Goal: Information Seeking & Learning: Learn about a topic

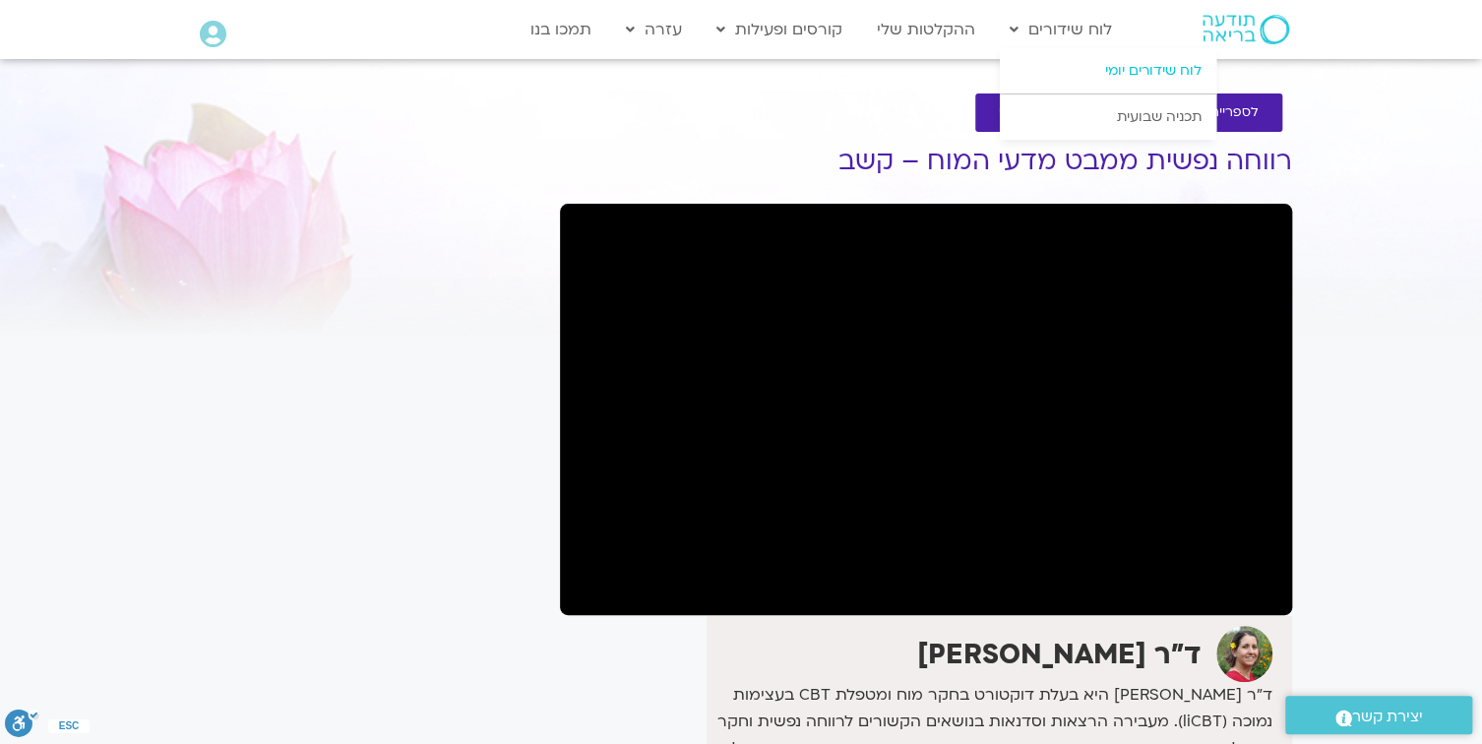
click at [1130, 69] on link "לוח שידורים יומי" at bounding box center [1108, 70] width 217 height 45
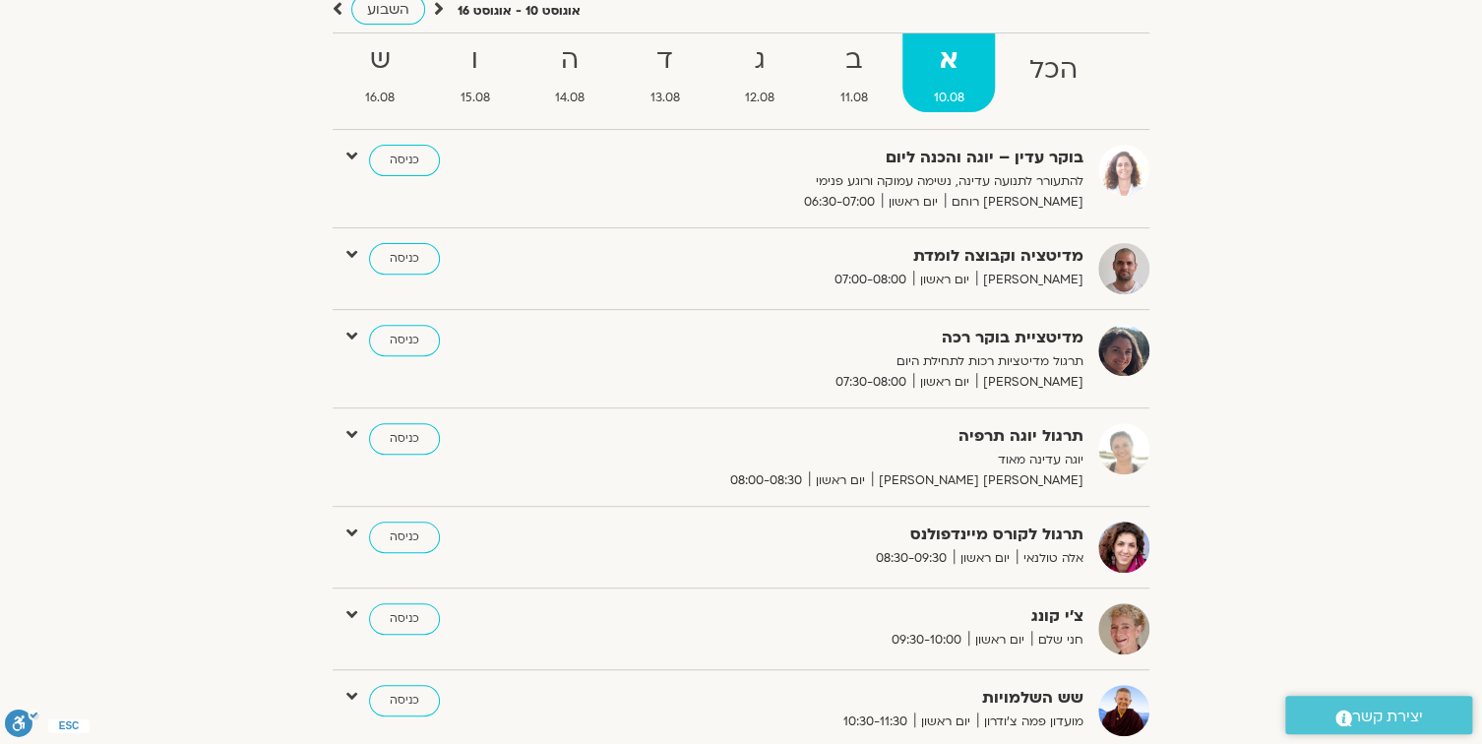
scroll to position [236, 0]
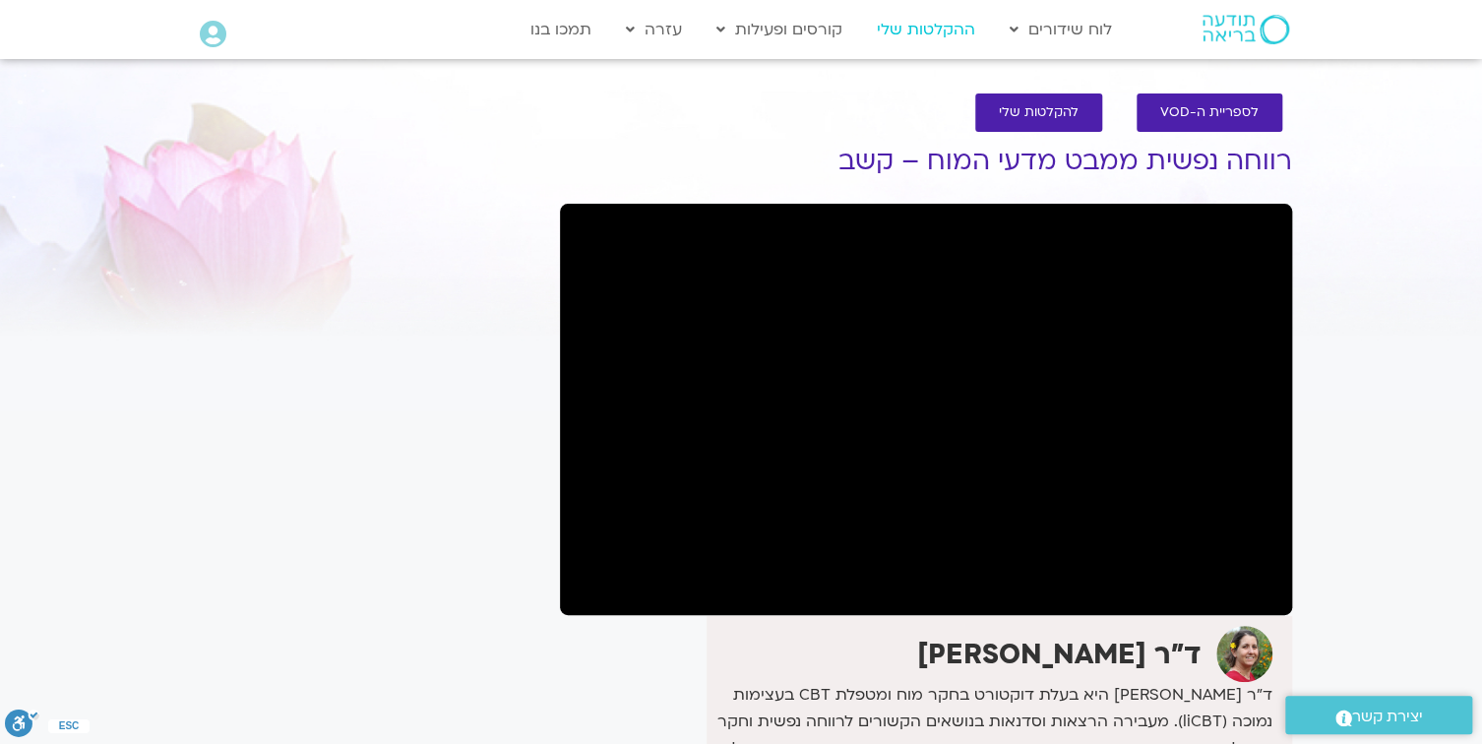
click at [914, 28] on link "ההקלטות שלי" at bounding box center [926, 29] width 118 height 37
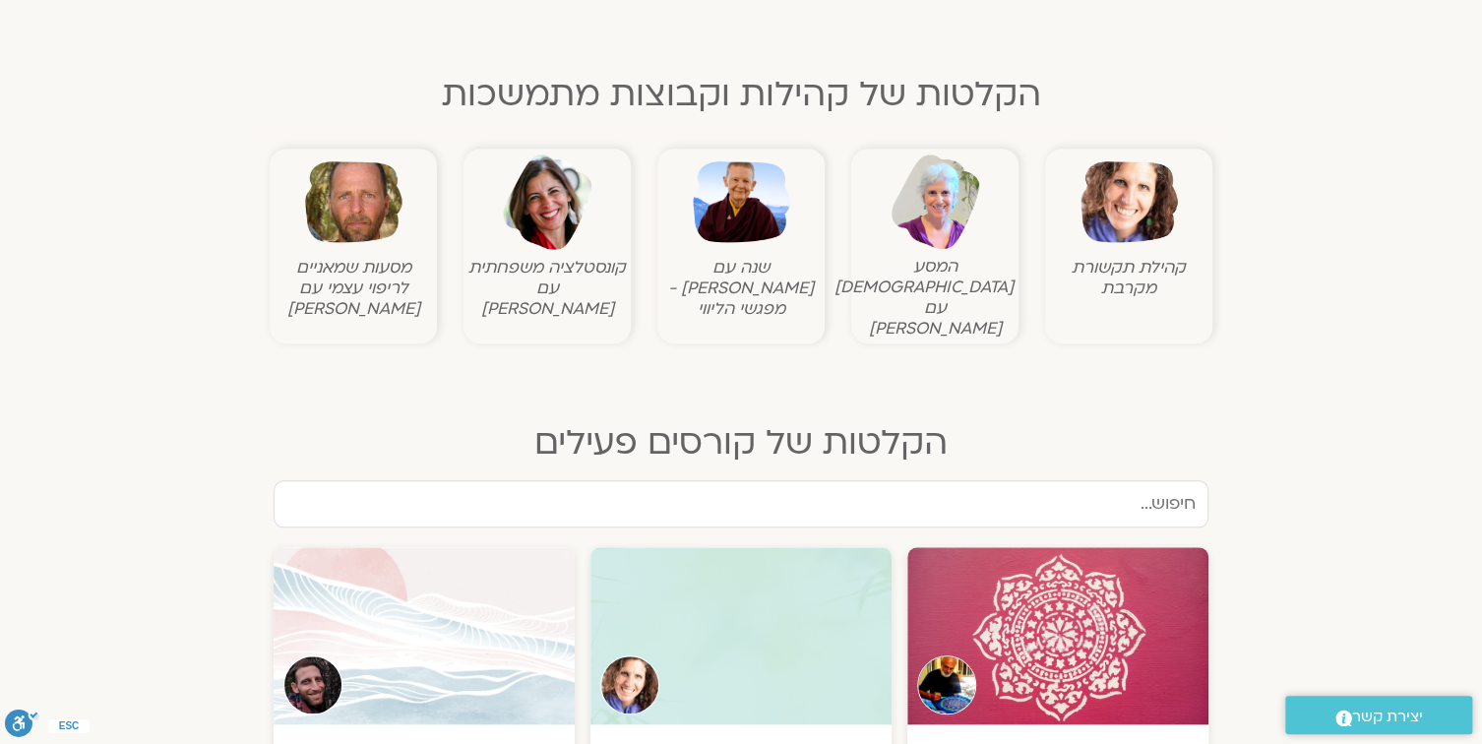
scroll to position [236, 0]
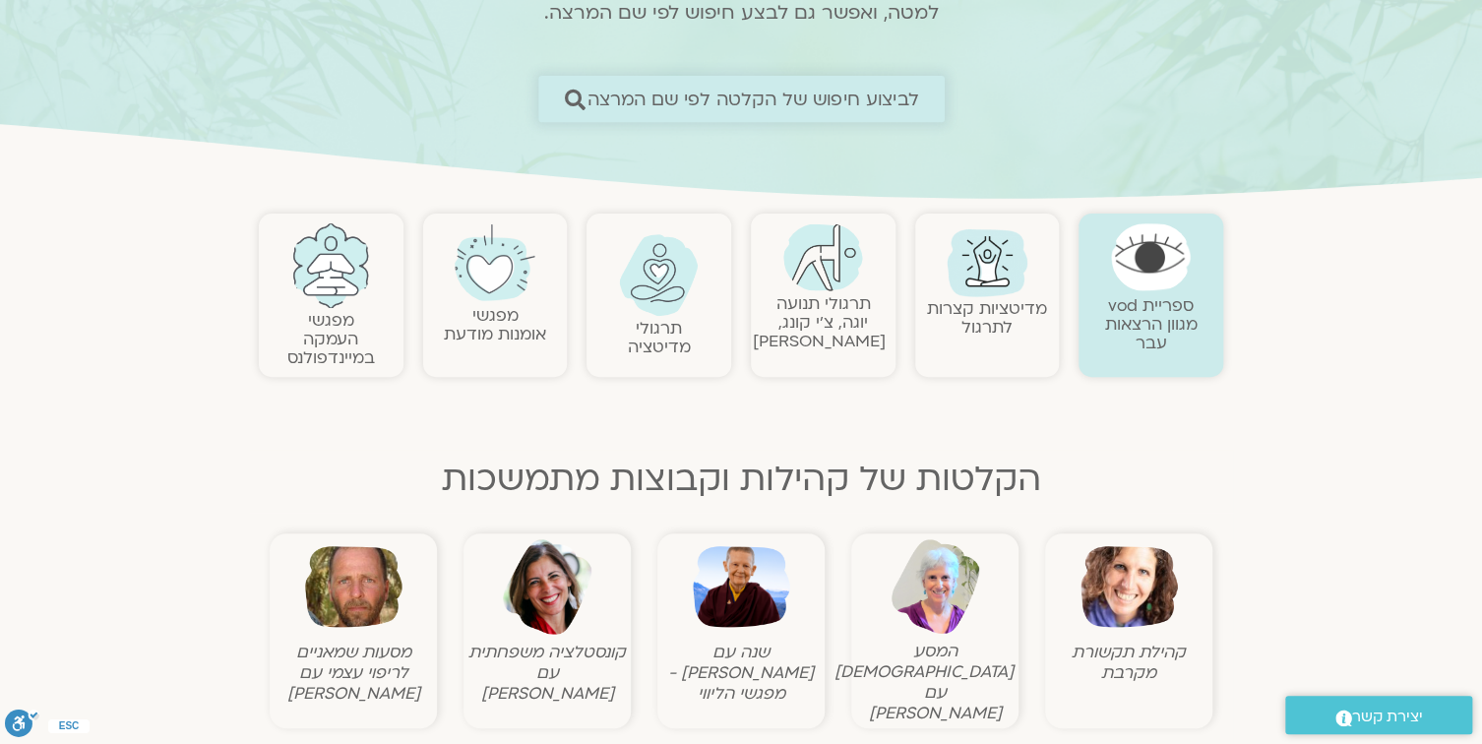
click at [803, 94] on span "לביצוע חיפוש של הקלטה לפי שם המרצה" at bounding box center [754, 99] width 332 height 21
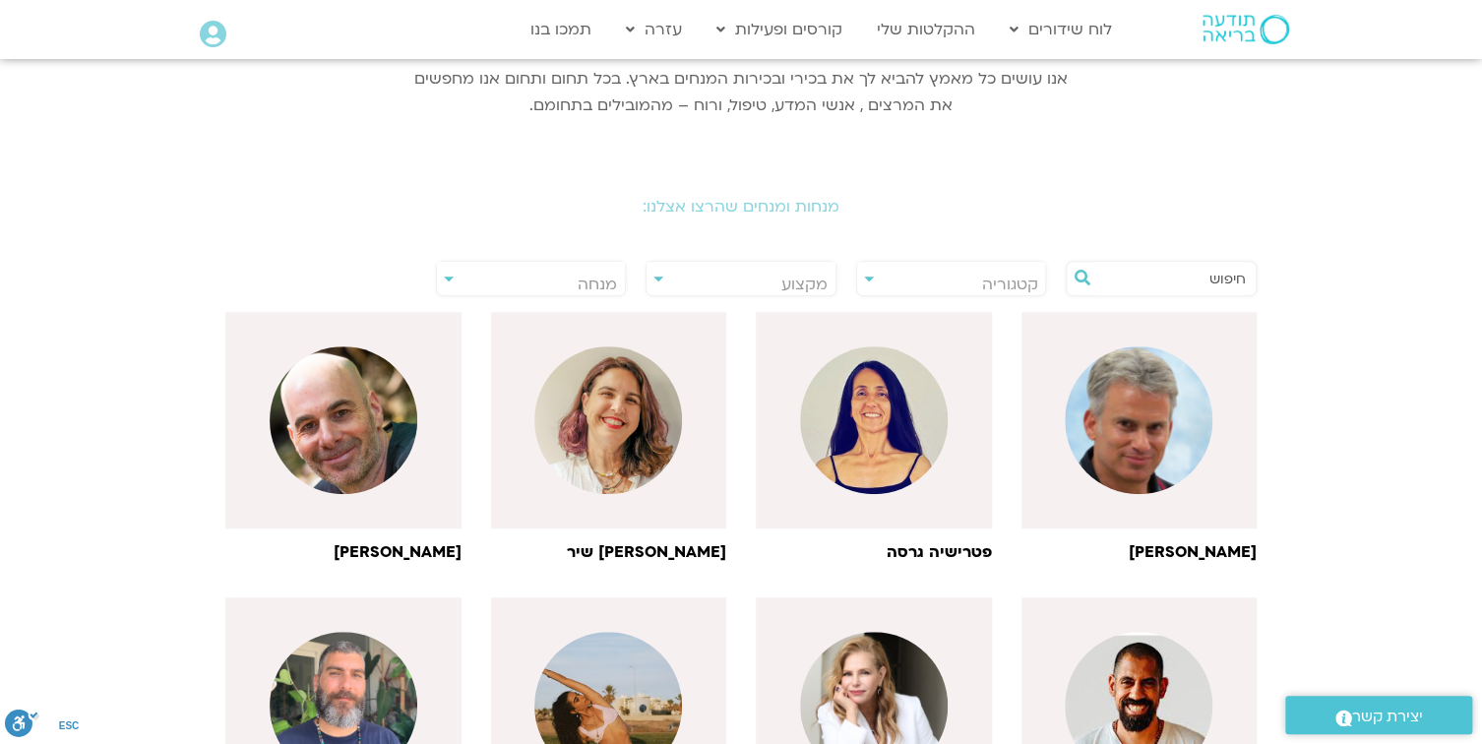
scroll to position [315, 0]
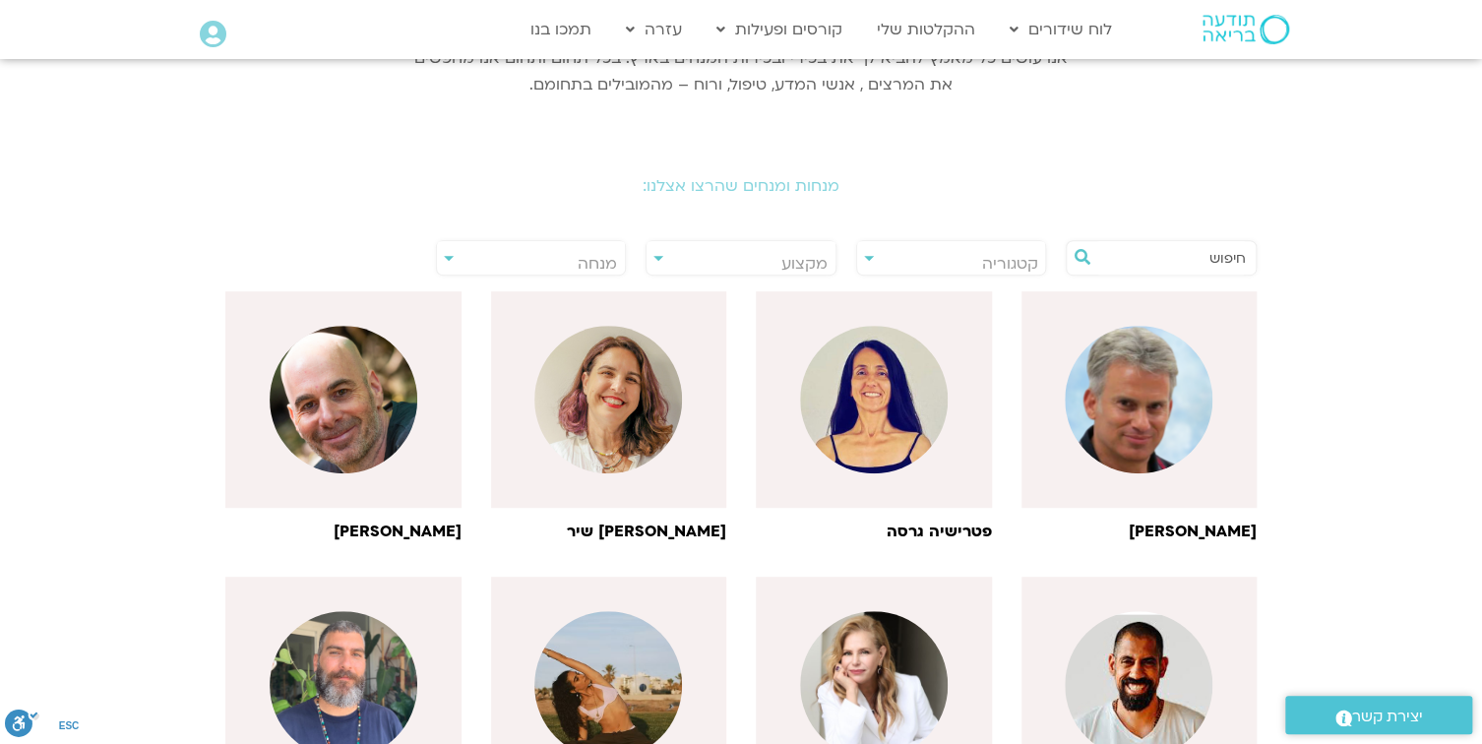
click at [1157, 256] on input "text" at bounding box center [1171, 257] width 150 height 33
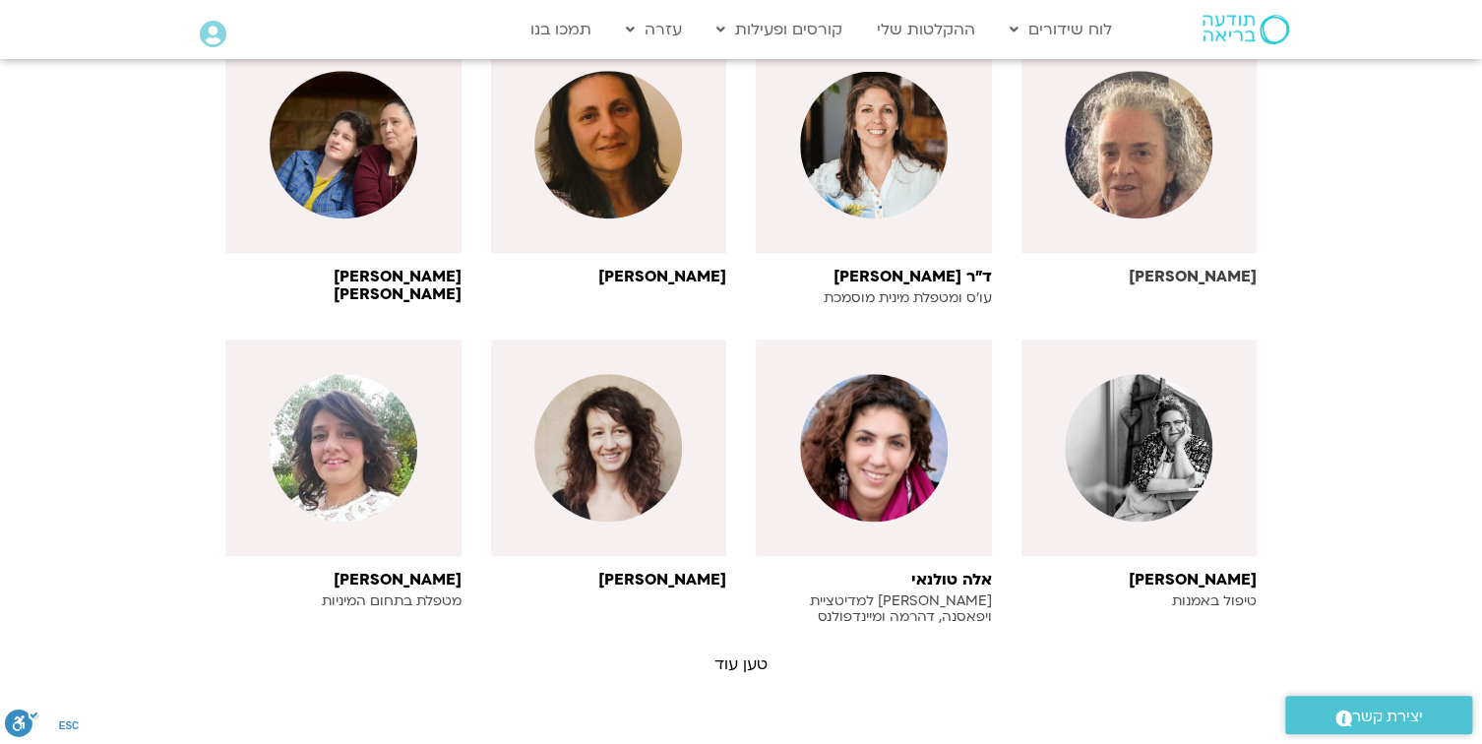
scroll to position [945, 0]
type input "אלה"
click at [933, 592] on p "מורה למדיטציית ויפאסנה, דהרמה ומיינדפולנס" at bounding box center [874, 607] width 236 height 31
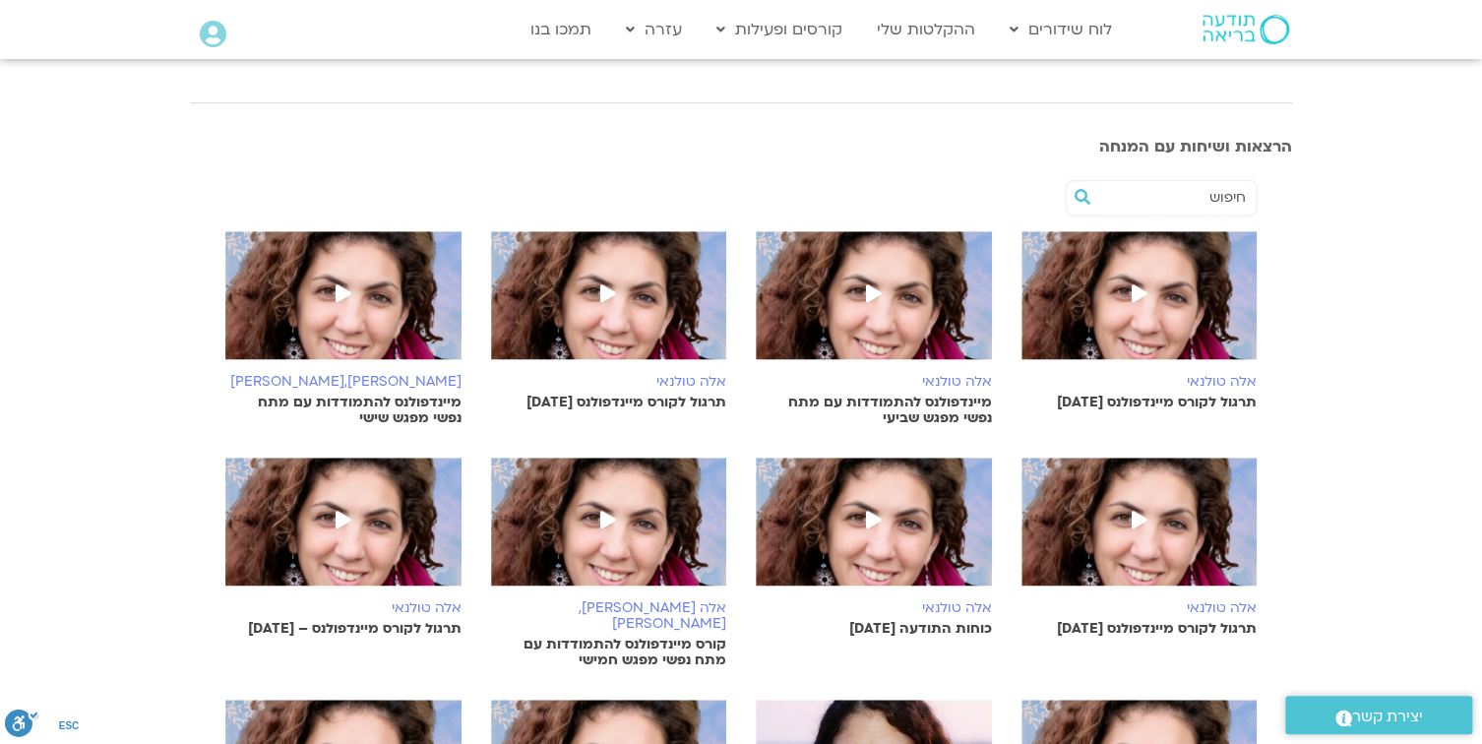
scroll to position [551, 0]
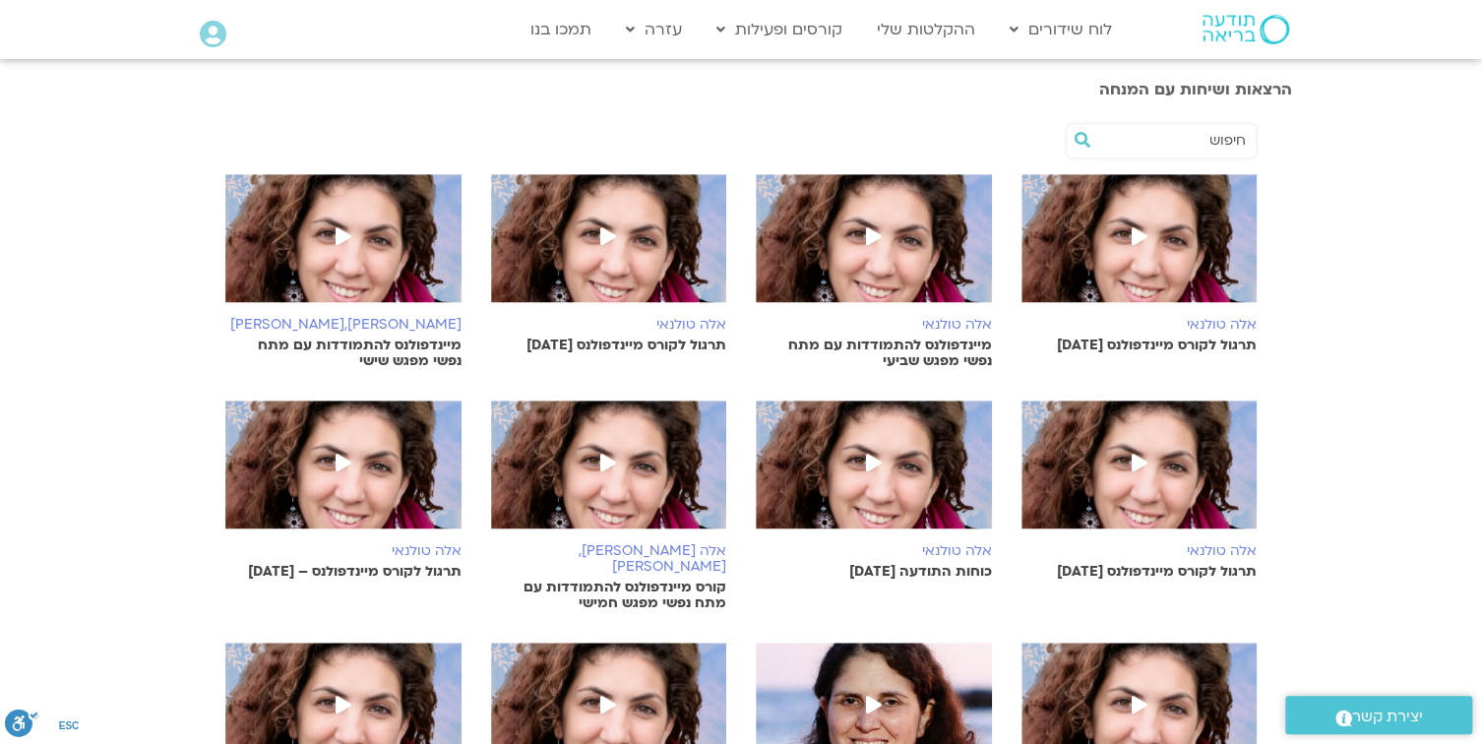
click at [1111, 338] on p "תרגול לקורס מיינדפולנס [DATE]" at bounding box center [1140, 346] width 236 height 16
click at [876, 338] on p "מיינדפולנס להתמודדות עם מתח נפשי מפגש שביעי" at bounding box center [874, 353] width 236 height 31
